Goal: Task Accomplishment & Management: Use online tool/utility

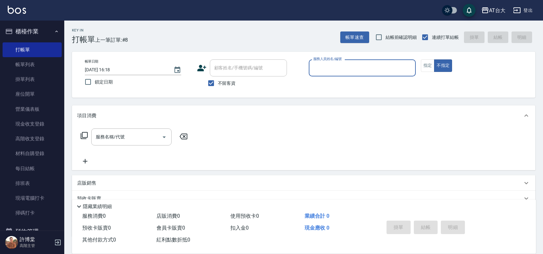
click at [370, 70] on input "服務人員姓名/編號" at bounding box center [362, 67] width 101 height 11
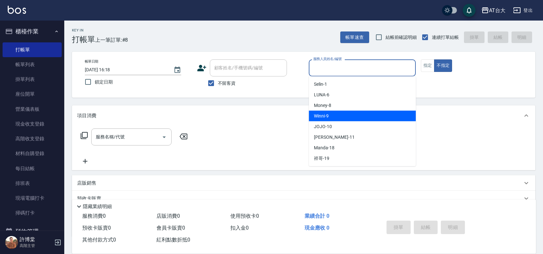
click at [386, 114] on div "Winni -9" at bounding box center [362, 116] width 107 height 11
type input "Winni-9"
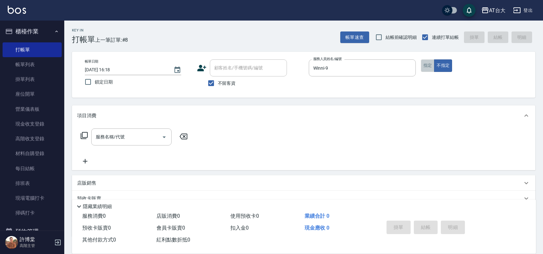
click at [430, 65] on button "指定" at bounding box center [428, 65] width 14 height 13
click at [132, 137] on input "服務名稱/代號" at bounding box center [126, 137] width 65 height 11
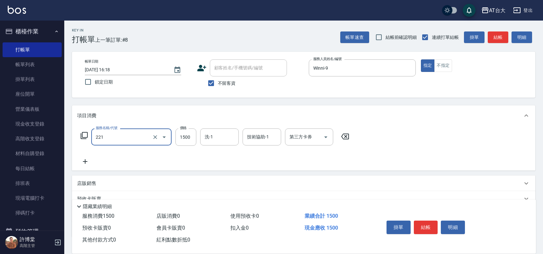
type input "燙髮自備 1500 以 下(221)"
type input "4349"
click at [432, 227] on button "結帳" at bounding box center [426, 228] width 24 height 14
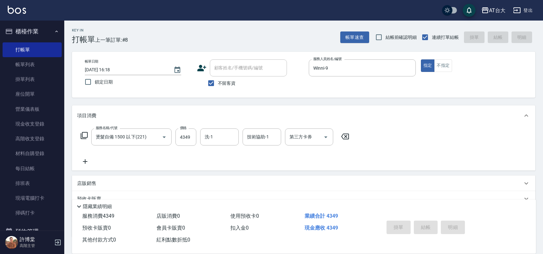
type input "[DATE] 17:03"
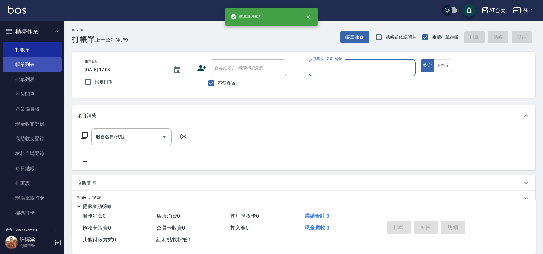
click at [35, 60] on link "帳單列表" at bounding box center [32, 64] width 59 height 15
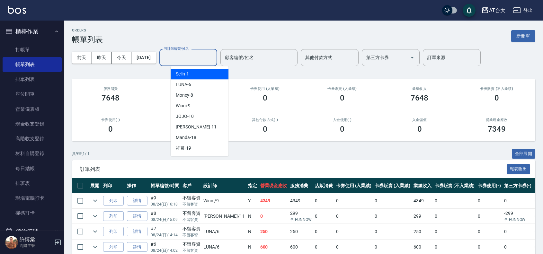
click at [214, 57] on input "設計師編號/姓名" at bounding box center [188, 57] width 52 height 11
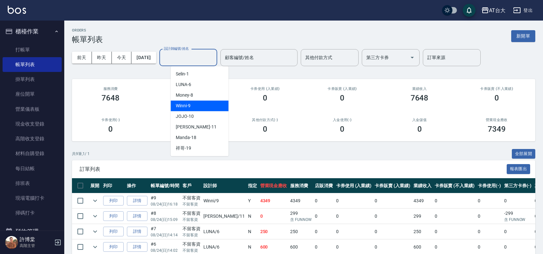
click at [217, 103] on div "Winni -9" at bounding box center [200, 106] width 58 height 11
type input "Winni-9"
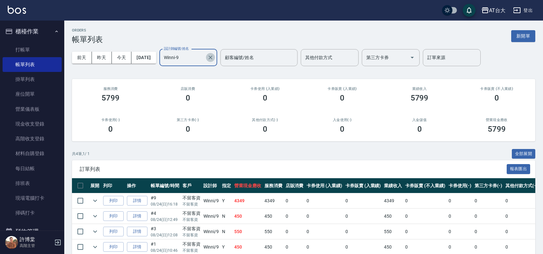
drag, startPoint x: 221, startPoint y: 58, endPoint x: 216, endPoint y: 56, distance: 4.9
click at [214, 58] on icon "Clear" at bounding box center [210, 57] width 6 height 6
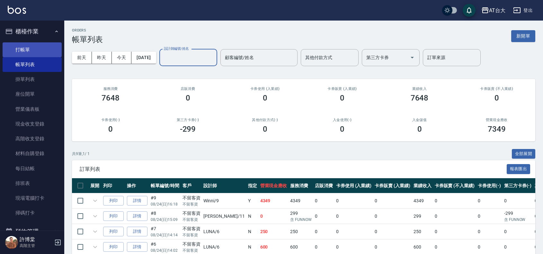
click at [21, 47] on link "打帳單" at bounding box center [32, 49] width 59 height 15
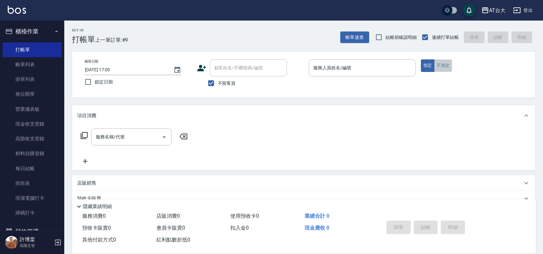
click at [441, 68] on button "不指定" at bounding box center [443, 65] width 18 height 13
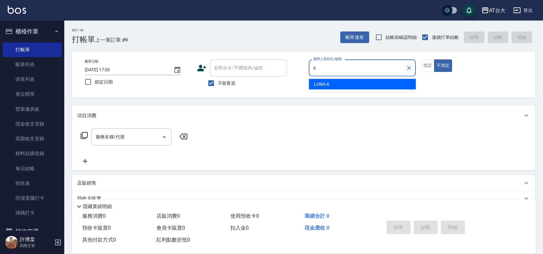
type input "LUNA-6"
type button "false"
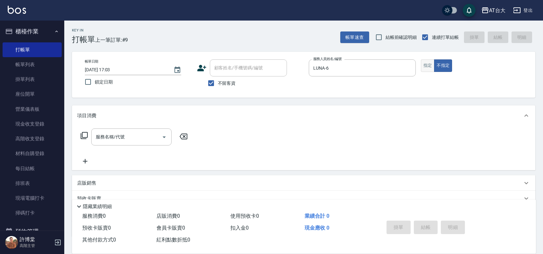
click at [432, 68] on button "指定" at bounding box center [428, 65] width 14 height 13
type button "true"
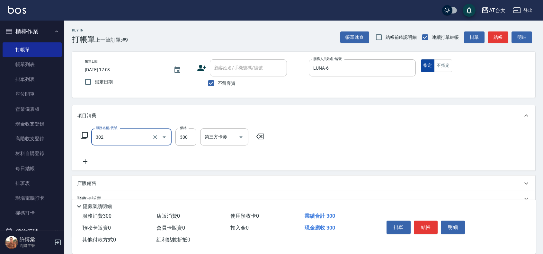
type input "剪髮(302)"
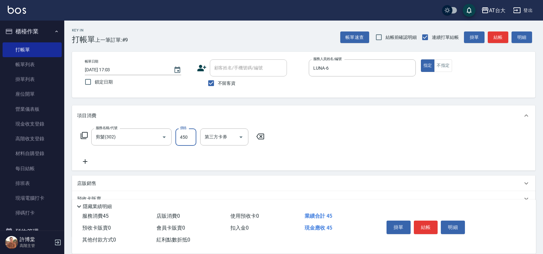
type input "450"
click at [422, 221] on button "結帳" at bounding box center [426, 228] width 24 height 14
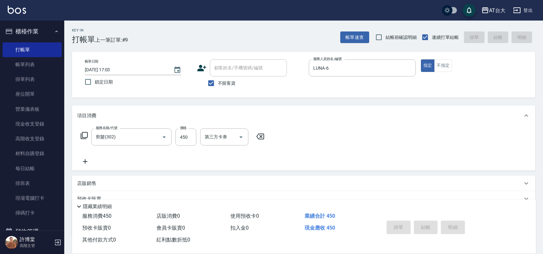
type input "[DATE] 17:08"
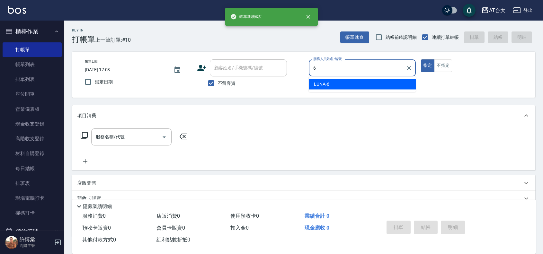
type input "LUNA-6"
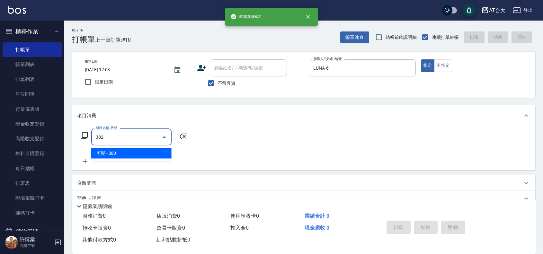
type input "剪髮(302)"
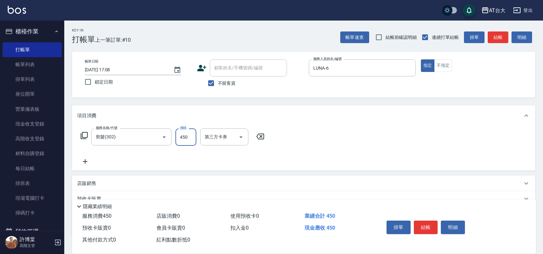
type input "450"
click at [421, 225] on button "結帳" at bounding box center [426, 228] width 24 height 14
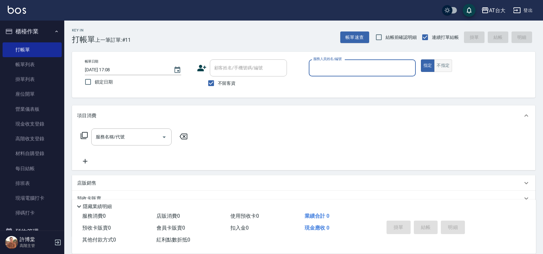
click at [441, 66] on button "不指定" at bounding box center [443, 65] width 18 height 13
click at [341, 73] on input "服務人員姓名/編號" at bounding box center [362, 67] width 101 height 11
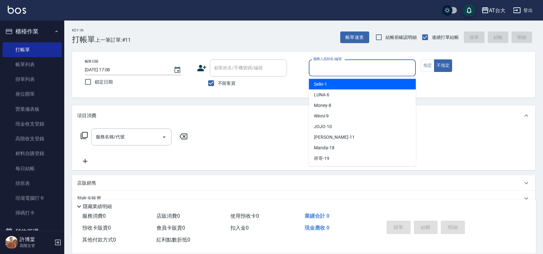
click at [281, 100] on div "Key In 打帳單 上一筆訂單:#11 帳單速查 結帳前確認明細 連續打單結帳 掛單 結帳 明細 帳單日期 [DATE] 17:08 鎖定日期 顧客姓名/手…" at bounding box center [303, 160] width 479 height 278
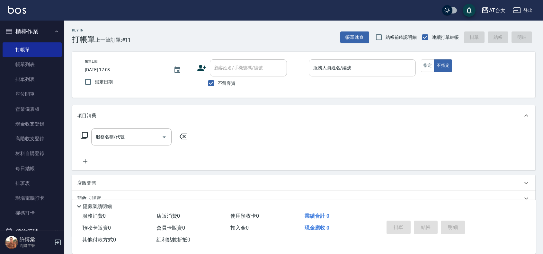
click at [361, 74] on div "服務人員姓名/編號" at bounding box center [362, 67] width 107 height 17
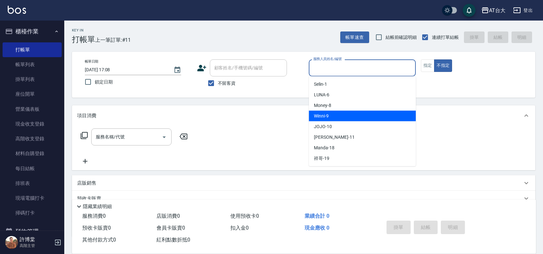
click at [381, 111] on div "Winni -9" at bounding box center [362, 116] width 107 height 11
type input "Winni-9"
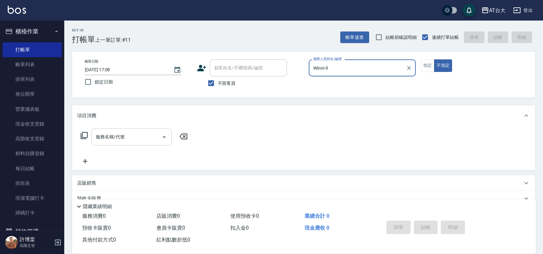
click at [144, 140] on input "服務名稱/代號" at bounding box center [126, 137] width 65 height 11
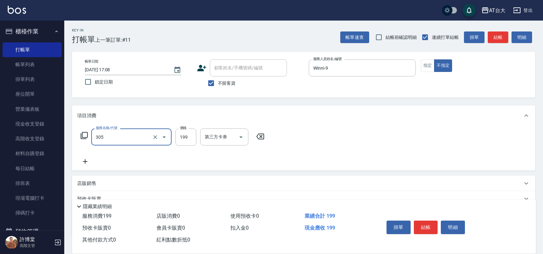
type input "剪髮(305)"
type input "250"
click at [423, 226] on button "結帳" at bounding box center [426, 228] width 24 height 14
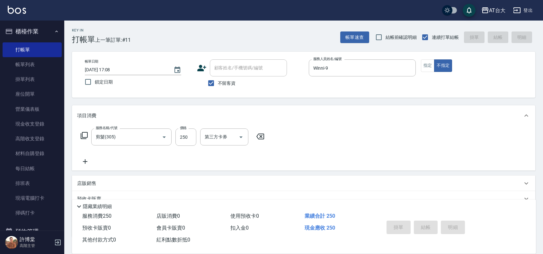
type input "[DATE] 17:30"
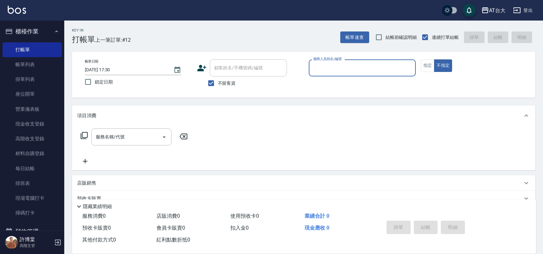
click at [354, 64] on input "服務人員姓名/編號" at bounding box center [362, 67] width 101 height 11
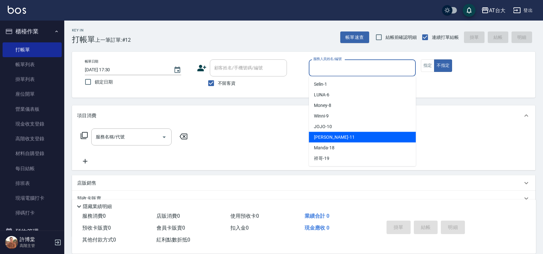
click at [357, 140] on div "[PERSON_NAME] -11" at bounding box center [362, 137] width 107 height 11
type input "[PERSON_NAME]-11"
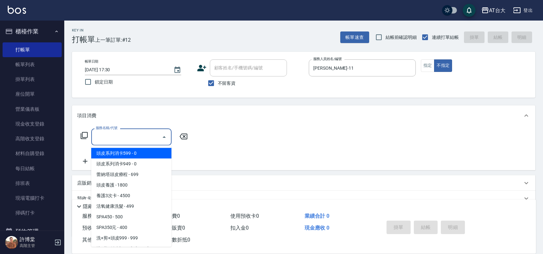
click at [140, 140] on input "服務名稱/代號" at bounding box center [126, 137] width 65 height 11
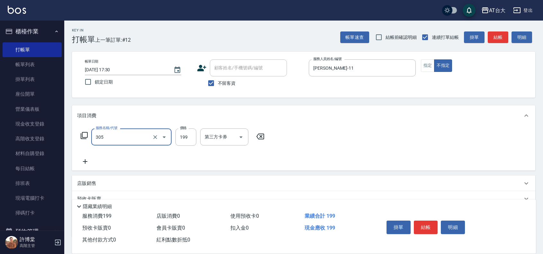
type input "剪髮(305)"
type input "250"
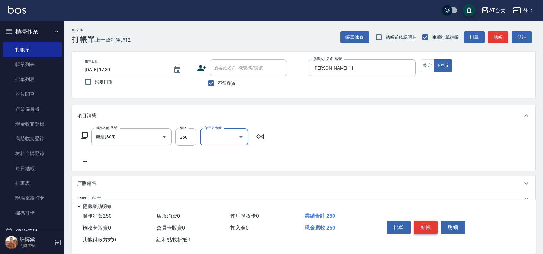
click at [429, 227] on button "結帳" at bounding box center [426, 228] width 24 height 14
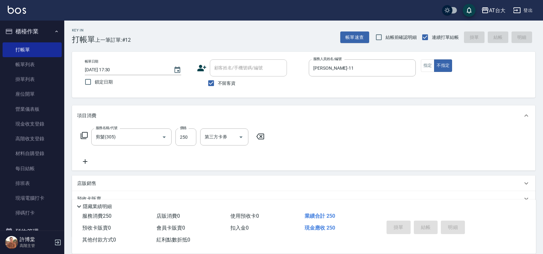
type input "[DATE] 17:31"
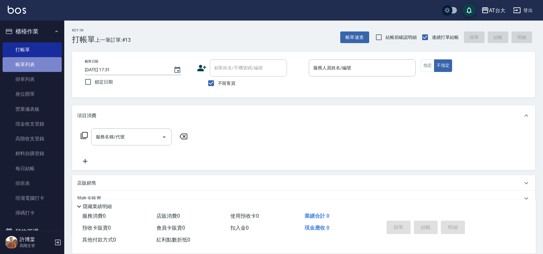
click at [39, 68] on link "帳單列表" at bounding box center [32, 64] width 59 height 15
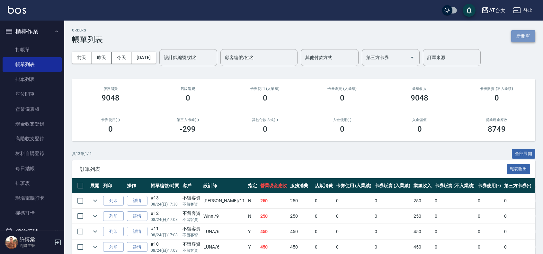
click at [531, 36] on button "新開單" at bounding box center [524, 36] width 24 height 12
